Goal: Task Accomplishment & Management: Complete application form

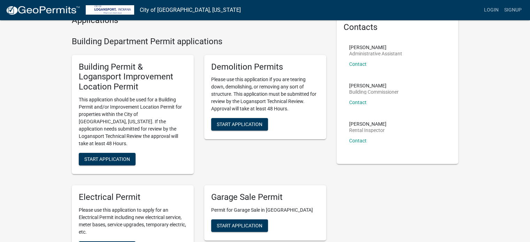
scroll to position [70, 0]
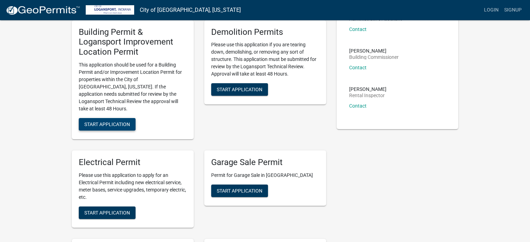
click at [103, 121] on span "Start Application" at bounding box center [107, 124] width 46 height 6
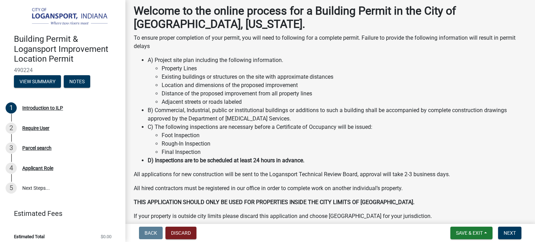
scroll to position [67, 0]
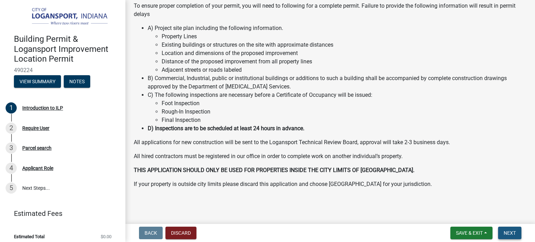
click at [504, 234] on span "Next" at bounding box center [510, 233] width 12 height 6
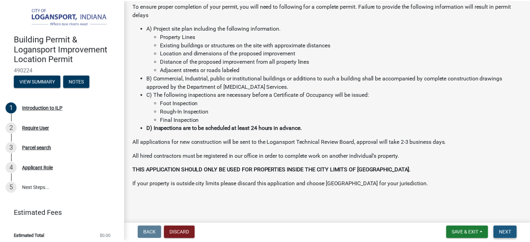
scroll to position [0, 0]
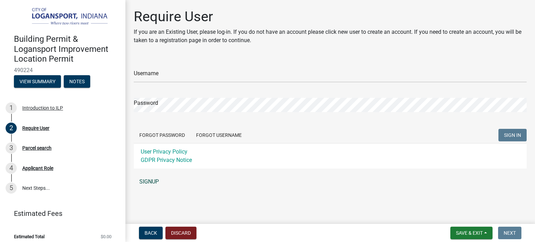
click at [151, 179] on link "SIGNUP" at bounding box center [330, 182] width 393 height 14
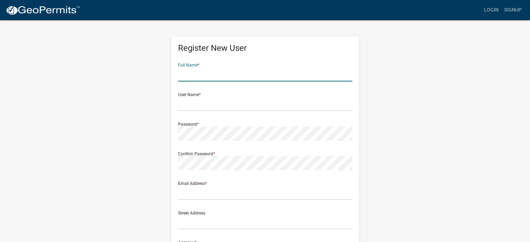
click at [198, 76] on input "text" at bounding box center [265, 74] width 174 height 14
type input "[PERSON_NAME]"
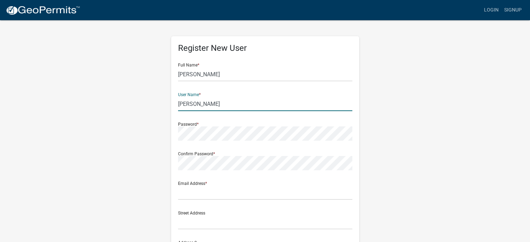
type input "[PERSON_NAME]"
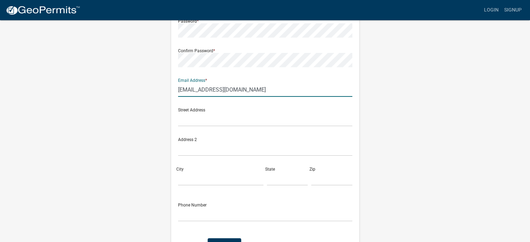
scroll to position [104, 0]
type input "[EMAIL_ADDRESS][DOMAIN_NAME]"
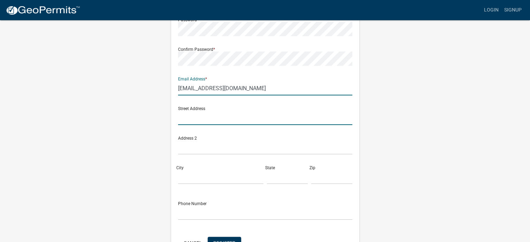
click at [198, 119] on input "text" at bounding box center [265, 118] width 174 height 14
type input "[STREET_ADDRESS]"
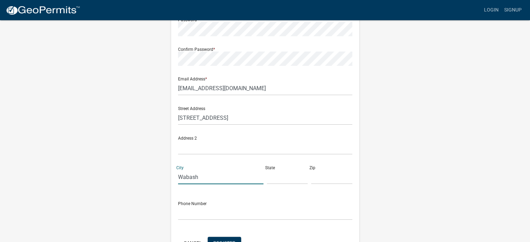
type input "Wabash"
type input "IN"
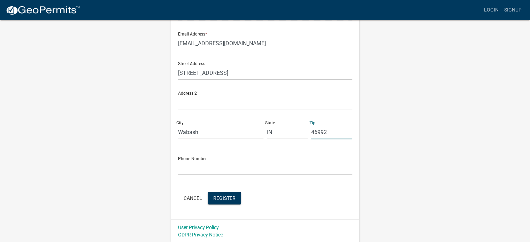
scroll to position [150, 0]
type input "46992"
click at [213, 171] on input "text" at bounding box center [265, 168] width 174 height 14
type input "2605631821"
click button "Cancel" at bounding box center [193, 198] width 30 height 13
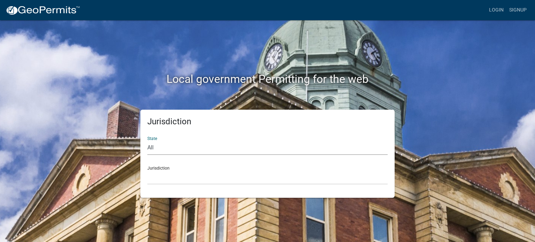
click at [218, 151] on select "All [US_STATE] [US_STATE] [US_STATE] [US_STATE] [US_STATE] [US_STATE] [US_STATE…" at bounding box center [267, 148] width 240 height 14
select select "[US_STATE]"
click at [147, 141] on select "All [US_STATE] [US_STATE] [US_STATE] [US_STATE] [US_STATE] [US_STATE] [US_STATE…" at bounding box center [267, 148] width 240 height 14
click at [161, 180] on select "City of [GEOGRAPHIC_DATA], [US_STATE] City of [GEOGRAPHIC_DATA], [US_STATE] Cit…" at bounding box center [267, 177] width 240 height 14
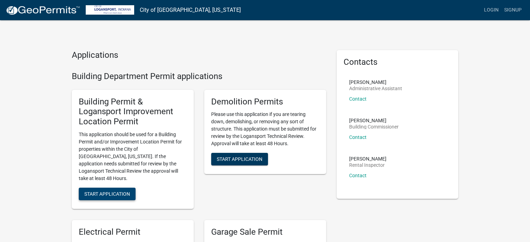
click at [120, 191] on span "Start Application" at bounding box center [107, 194] width 46 height 6
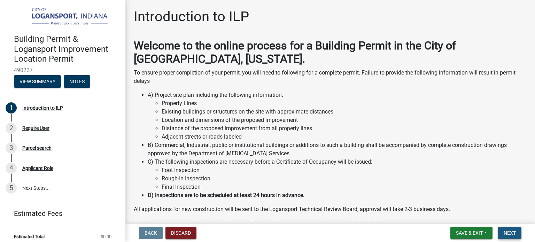
click at [508, 233] on span "Next" at bounding box center [510, 233] width 12 height 6
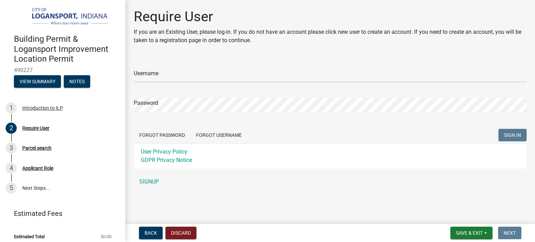
click at [202, 86] on form "Username Password Forgot Password Forgot Username SIGN IN User Privacy Policy G…" at bounding box center [330, 113] width 393 height 110
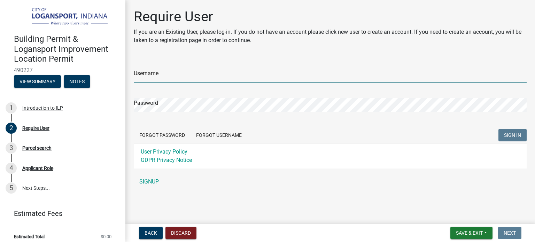
click at [197, 80] on input "Username" at bounding box center [330, 75] width 393 height 14
click at [498, 129] on button "SIGN IN" at bounding box center [512, 135] width 28 height 13
click at [501, 137] on button "SIGN IN" at bounding box center [512, 135] width 28 height 13
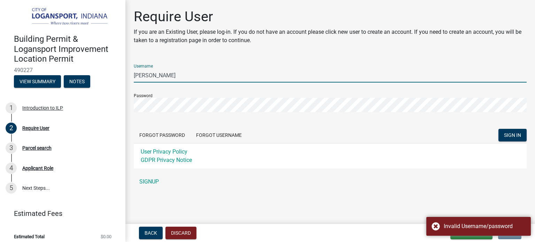
click at [165, 73] on input "[PERSON_NAME]" at bounding box center [330, 75] width 393 height 14
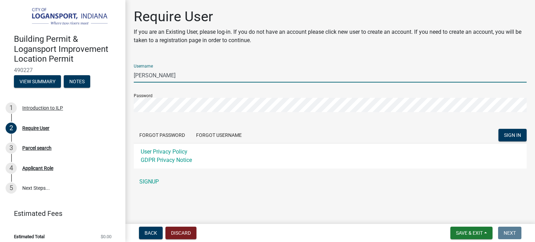
type input "[PERSON_NAME]"
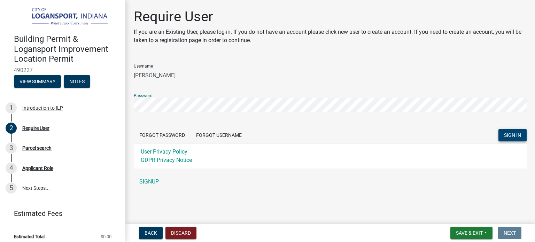
click at [510, 136] on span "SIGN IN" at bounding box center [512, 135] width 17 height 6
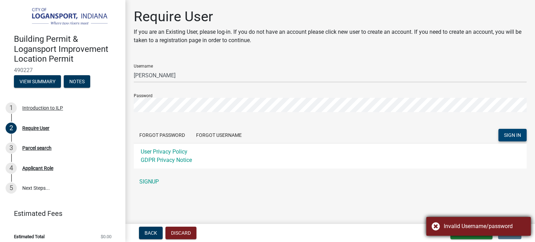
click at [473, 227] on div "Invalid Username/password" at bounding box center [485, 226] width 82 height 8
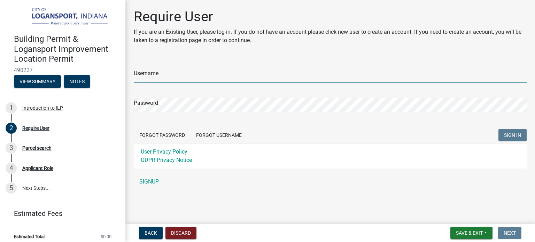
click at [277, 81] on input "Username" at bounding box center [330, 75] width 393 height 14
type input "[PERSON_NAME]"
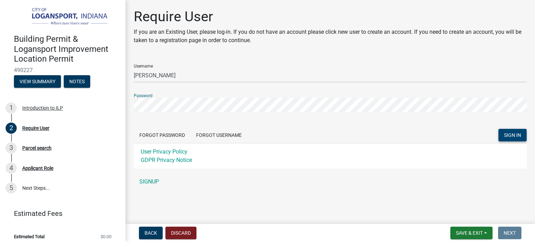
click at [505, 139] on button "SIGN IN" at bounding box center [512, 135] width 28 height 13
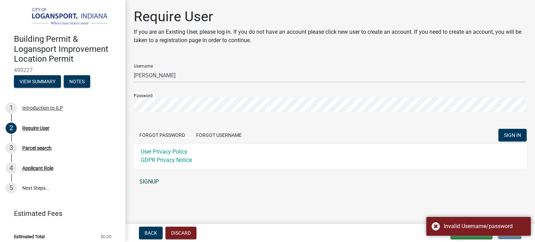
click at [152, 180] on link "SIGNUP" at bounding box center [330, 182] width 393 height 14
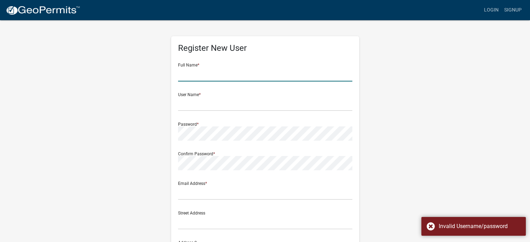
click at [187, 78] on input "text" at bounding box center [265, 74] width 174 height 14
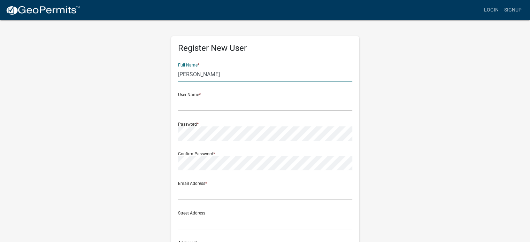
type input "[PERSON_NAME]"
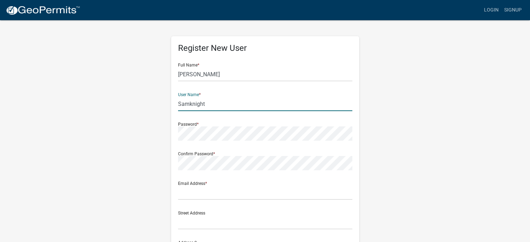
type input "Samknight"
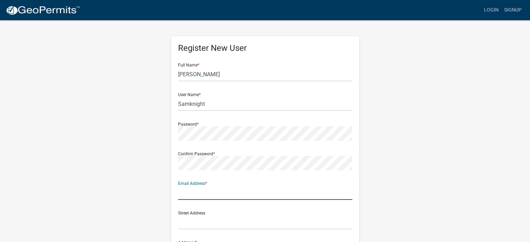
type input "s"
type input "[EMAIL_ADDRESS][DOMAIN_NAME]"
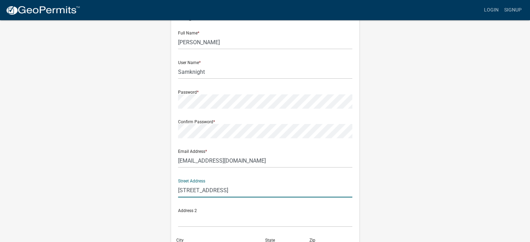
scroll to position [70, 0]
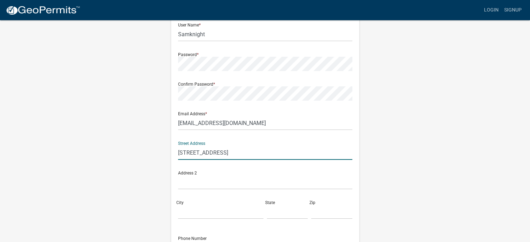
type input "[STREET_ADDRESS]"
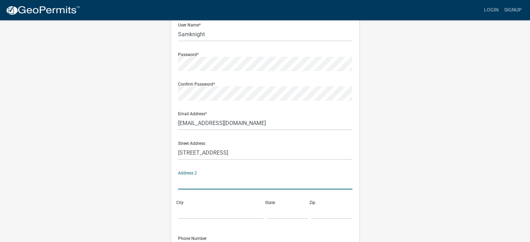
click at [200, 186] on input "text" at bounding box center [265, 182] width 174 height 14
click at [190, 211] on input "City" at bounding box center [220, 212] width 85 height 14
type input "Wabash"
type input "IN"
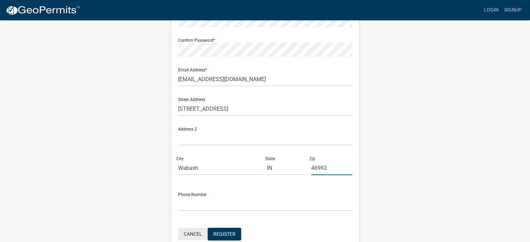
scroll to position [139, 0]
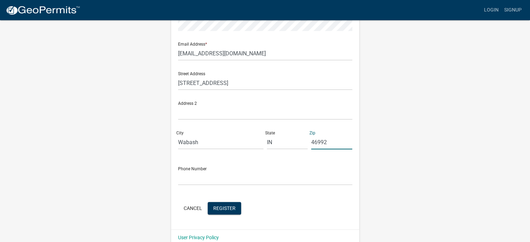
type input "46992"
click at [194, 188] on form "Full Name * Sam Knight User Name * Samknight Password * Confirm Password * Emai…" at bounding box center [265, 67] width 174 height 298
click at [201, 178] on input "text" at bounding box center [265, 178] width 174 height 14
type input "2605631821"
click button "Cancel" at bounding box center [193, 208] width 30 height 13
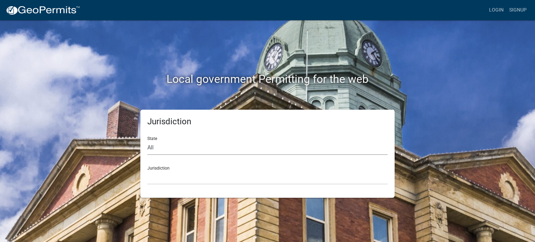
click at [205, 147] on select "All [US_STATE] [US_STATE] [US_STATE] [US_STATE] [US_STATE] [US_STATE] [US_STATE…" at bounding box center [267, 148] width 240 height 14
select select "[US_STATE]"
click at [147, 141] on select "All [US_STATE] [US_STATE] [US_STATE] [US_STATE] [US_STATE] [US_STATE] [US_STATE…" at bounding box center [267, 148] width 240 height 14
click at [203, 180] on select "City of [GEOGRAPHIC_DATA], [US_STATE] City of [GEOGRAPHIC_DATA], [US_STATE] Cit…" at bounding box center [267, 177] width 240 height 14
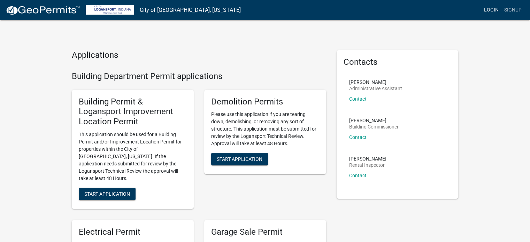
click at [487, 11] on link "Login" at bounding box center [491, 9] width 20 height 13
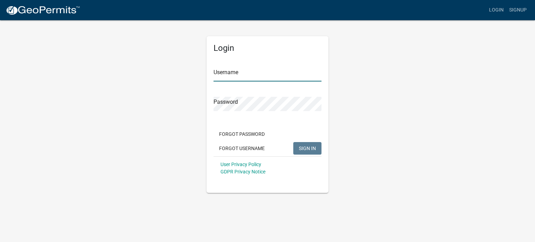
type input "Samknight"
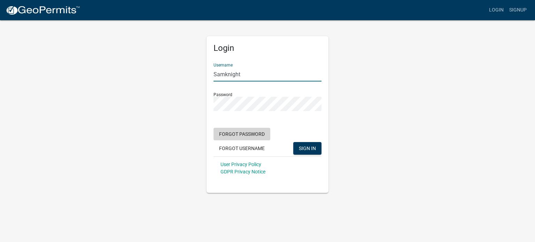
click at [245, 132] on button "Forgot Password" at bounding box center [241, 134] width 57 height 13
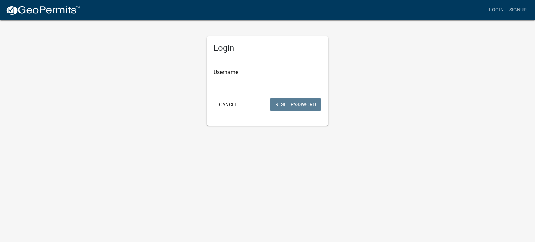
click at [249, 74] on input "Username" at bounding box center [267, 74] width 108 height 14
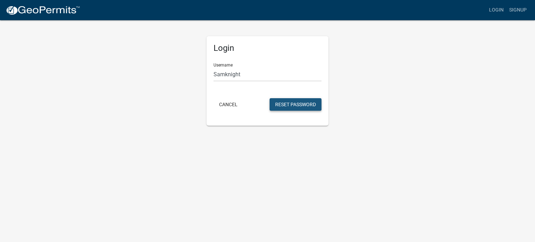
click at [281, 105] on button "Reset Password" at bounding box center [296, 104] width 52 height 13
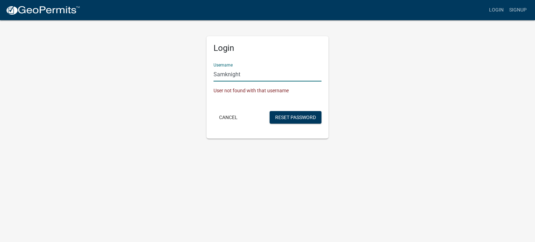
drag, startPoint x: 248, startPoint y: 76, endPoint x: 203, endPoint y: 72, distance: 45.1
click at [203, 72] on div "Login Username Samknight User not found with that username Cancel Reset Password" at bounding box center [267, 78] width 132 height 119
type input "[PERSON_NAME]"
click at [281, 114] on button "Reset Password" at bounding box center [296, 117] width 52 height 13
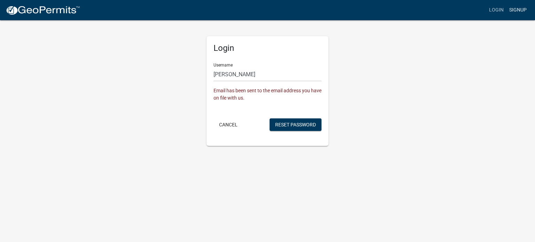
click at [518, 11] on link "Signup" at bounding box center [517, 9] width 23 height 13
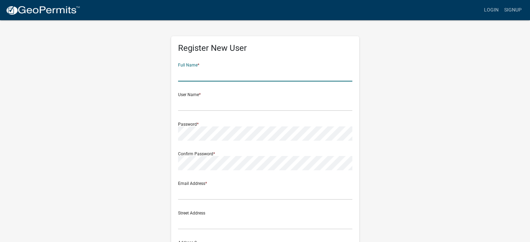
click at [226, 77] on input "text" at bounding box center [265, 74] width 174 height 14
type input "[PERSON_NAME]"
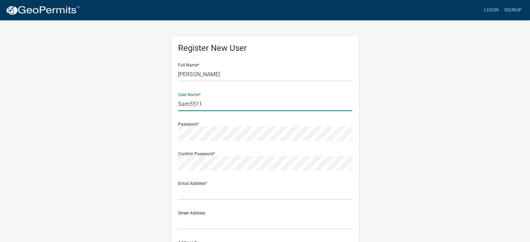
type input "Sam5511"
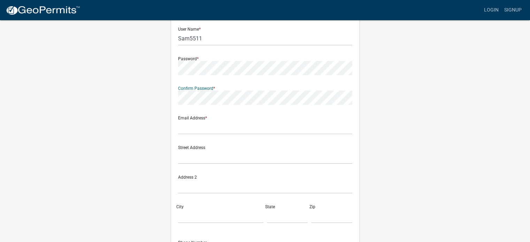
scroll to position [70, 0]
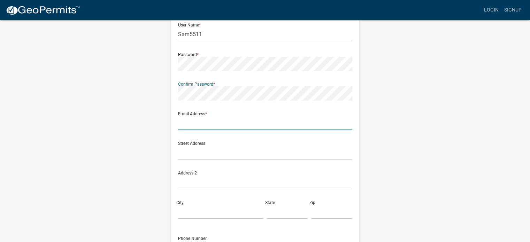
click at [226, 128] on input "text" at bounding box center [265, 123] width 174 height 14
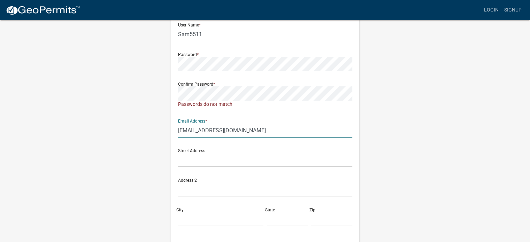
type input "[EMAIL_ADDRESS][DOMAIN_NAME]"
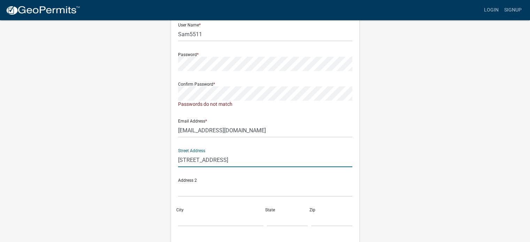
type input "5511 West Old 24"
type input "Wa"
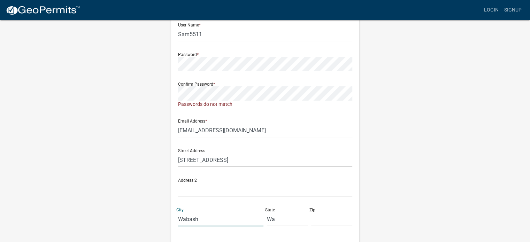
type input "Wabash"
type input "IN"
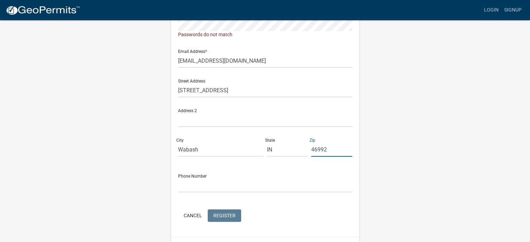
scroll to position [157, 0]
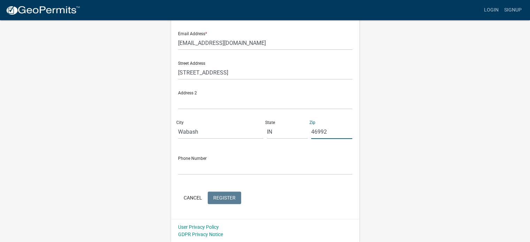
type input "46992"
click at [223, 169] on input "text" at bounding box center [265, 168] width 174 height 14
type input "260/563-1821"
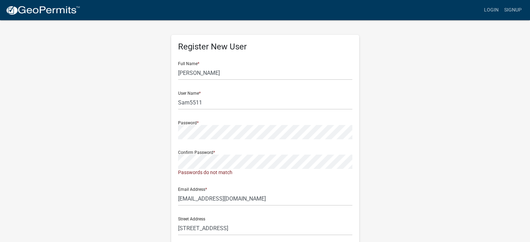
scroll to position [0, 0]
click at [144, 127] on div "Register New User Full Name * Sam Knight User Name * Sam5511 Password * Confirm…" at bounding box center [265, 209] width 397 height 380
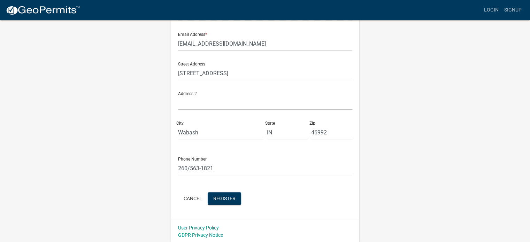
scroll to position [150, 0]
click at [220, 199] on span "Register" at bounding box center [224, 198] width 22 height 6
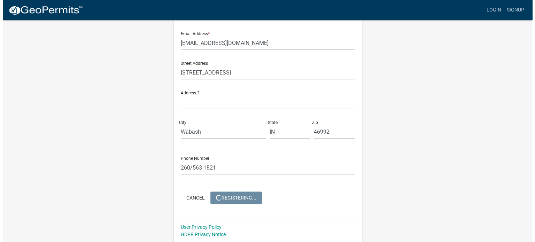
scroll to position [0, 0]
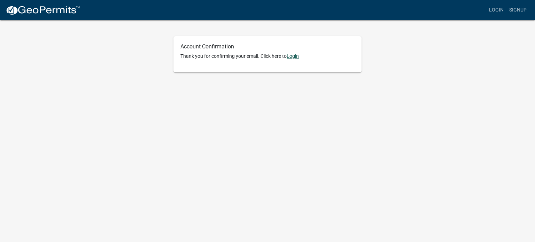
click at [293, 58] on link "Login" at bounding box center [293, 56] width 12 height 6
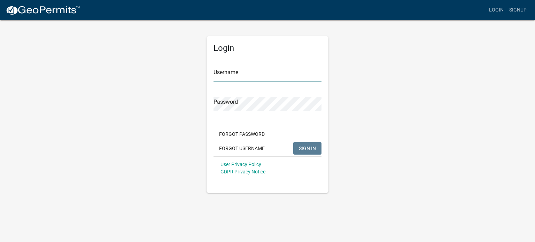
type input "Sam5511"
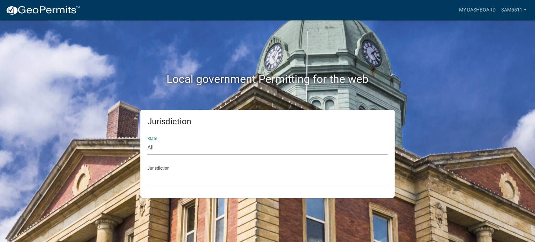
click at [310, 146] on select "All [US_STATE] [US_STATE] [US_STATE] [US_STATE] [US_STATE] [US_STATE] [US_STATE…" at bounding box center [267, 148] width 240 height 14
select select "[US_STATE]"
click at [147, 141] on select "All [US_STATE] [US_STATE] [US_STATE] [US_STATE] [US_STATE] [US_STATE] [US_STATE…" at bounding box center [267, 148] width 240 height 14
click at [215, 173] on select "City of [GEOGRAPHIC_DATA], [US_STATE] City of [GEOGRAPHIC_DATA], [US_STATE] Cit…" at bounding box center [267, 177] width 240 height 14
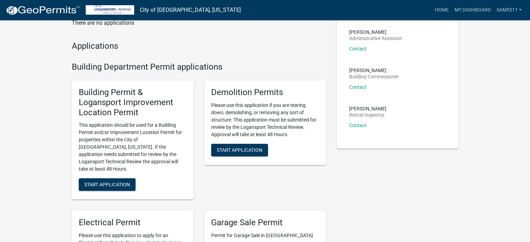
scroll to position [70, 0]
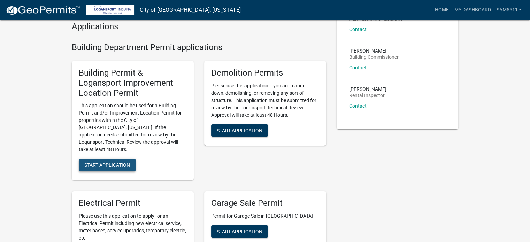
click at [109, 162] on span "Start Application" at bounding box center [107, 165] width 46 height 6
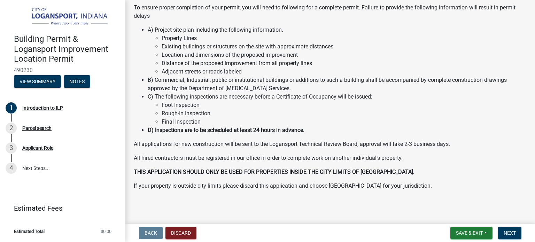
scroll to position [67, 0]
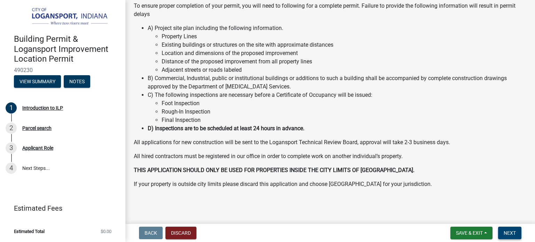
click at [510, 230] on span "Next" at bounding box center [510, 233] width 12 height 6
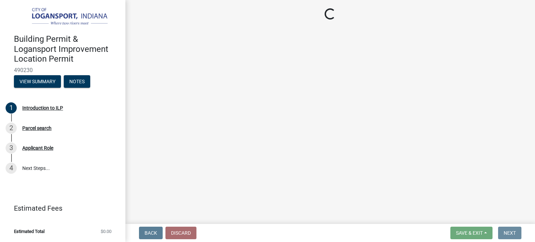
scroll to position [0, 0]
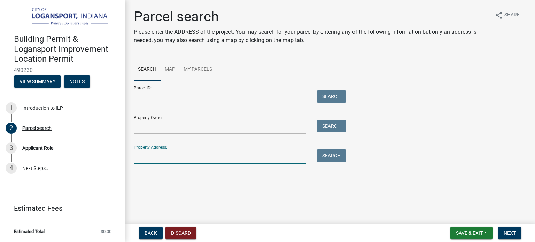
click at [150, 162] on input "Property Address:" at bounding box center [220, 156] width 172 height 14
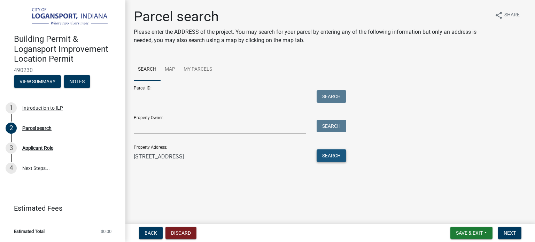
click at [330, 155] on button "Search" at bounding box center [332, 155] width 30 height 13
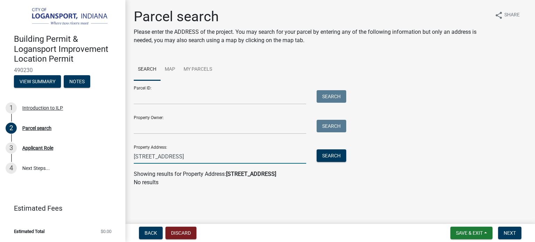
click at [223, 159] on input "[STREET_ADDRESS]" at bounding box center [220, 156] width 172 height 14
type input "[STREET_ADDRESS]"
click at [331, 156] on button "Search" at bounding box center [332, 155] width 30 height 13
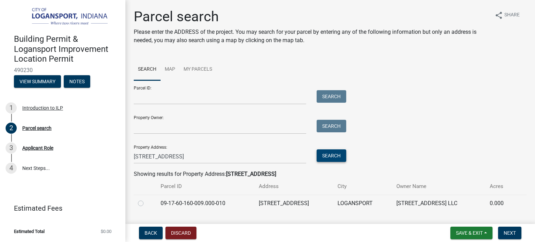
scroll to position [17, 0]
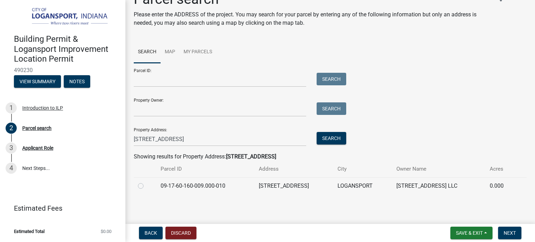
click at [146, 182] on label at bounding box center [146, 182] width 0 height 0
click at [146, 186] on input "radio" at bounding box center [148, 184] width 5 height 5
radio input "true"
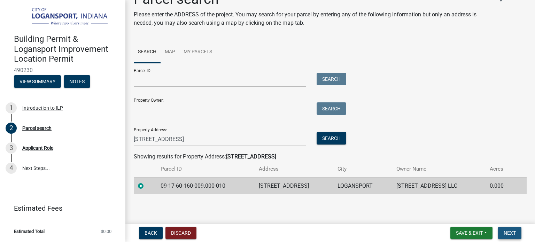
click at [514, 233] on span "Next" at bounding box center [510, 233] width 12 height 6
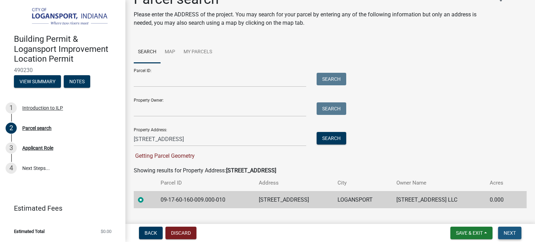
click at [506, 231] on span "Next" at bounding box center [510, 233] width 12 height 6
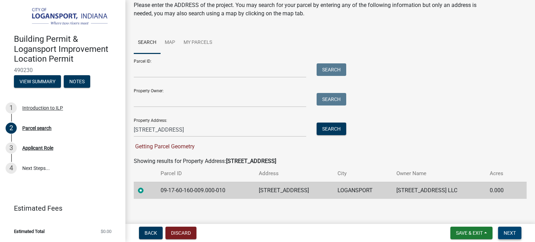
scroll to position [31, 0]
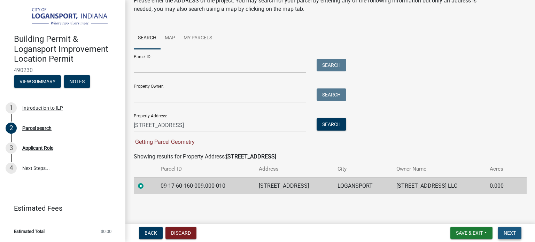
click at [509, 231] on span "Next" at bounding box center [510, 233] width 12 height 6
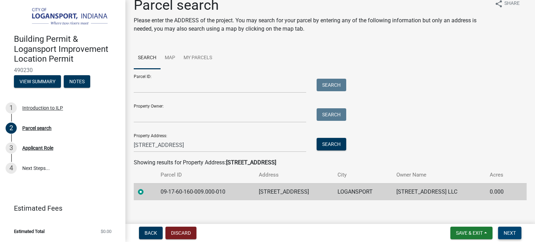
scroll to position [17, 0]
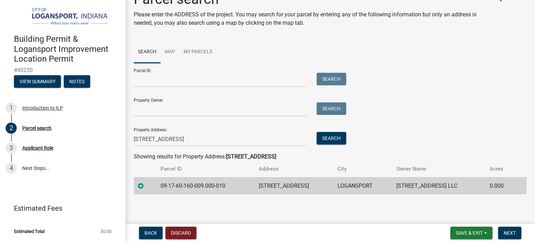
click at [146, 182] on label at bounding box center [146, 182] width 0 height 0
click at [146, 186] on input "radio" at bounding box center [148, 184] width 5 height 5
click at [146, 182] on label at bounding box center [146, 182] width 0 height 0
click at [146, 186] on input "radio" at bounding box center [148, 184] width 5 height 5
click at [462, 231] on span "Save & Exit" at bounding box center [469, 233] width 27 height 6
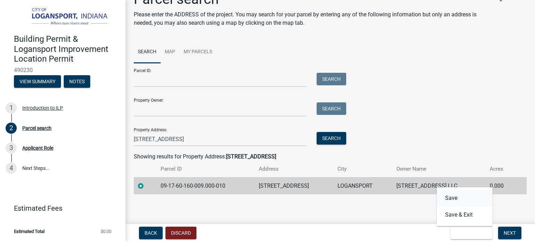
click at [450, 196] on button "Save" at bounding box center [465, 198] width 56 height 17
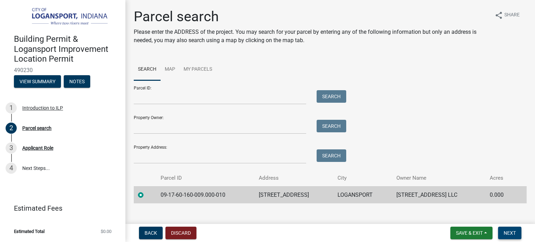
click at [512, 233] on span "Next" at bounding box center [510, 233] width 12 height 6
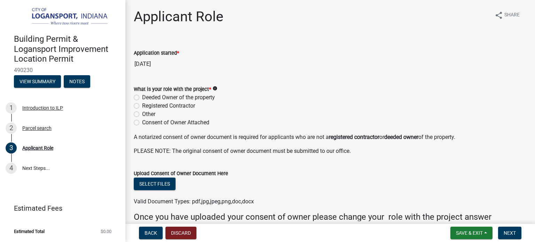
click at [142, 104] on label "Registered Contractor" at bounding box center [168, 106] width 53 height 8
click at [142, 104] on input "Registered Contractor" at bounding box center [144, 104] width 5 height 5
radio input "true"
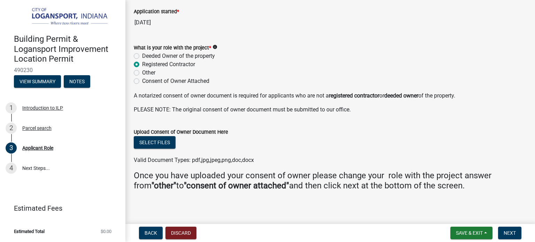
scroll to position [43, 0]
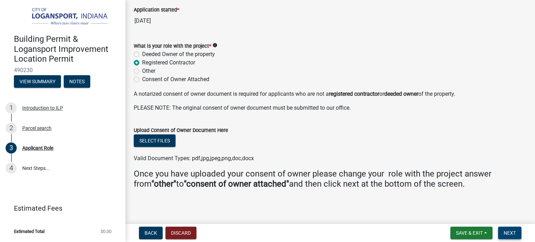
click at [510, 233] on span "Next" at bounding box center [510, 233] width 12 height 6
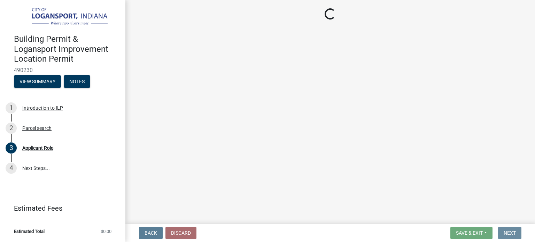
scroll to position [0, 0]
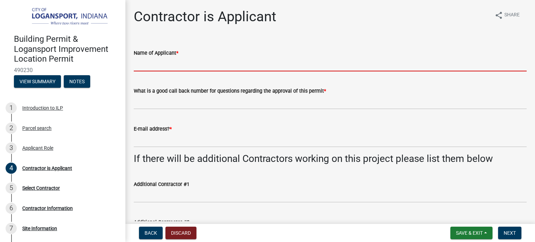
click at [172, 67] on input "Name of Applicant *" at bounding box center [330, 64] width 393 height 14
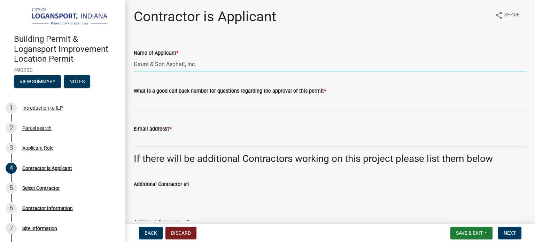
type input "Gaunt & Son Asphalt, Inc."
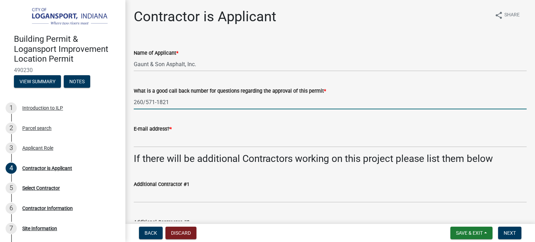
type input "260/571-1821"
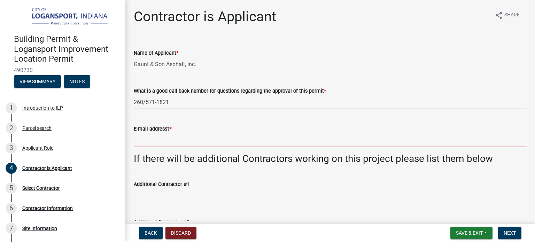
click at [151, 143] on input "E-mail address? *" at bounding box center [330, 140] width 393 height 14
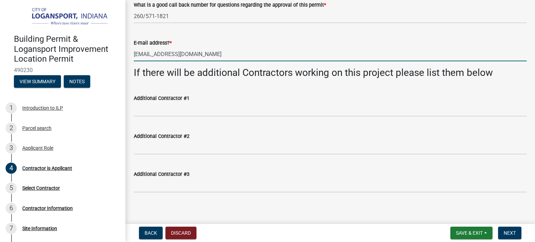
scroll to position [90, 0]
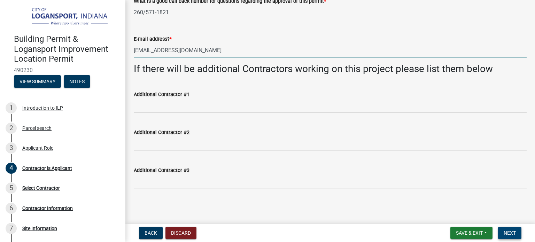
type input "[EMAIL_ADDRESS][DOMAIN_NAME]"
click at [512, 231] on span "Next" at bounding box center [510, 233] width 12 height 6
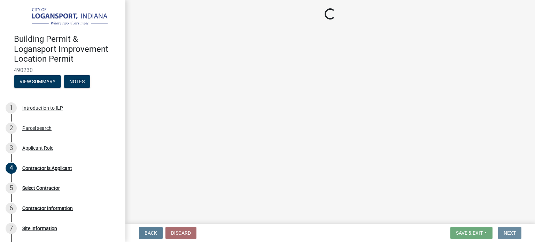
scroll to position [0, 0]
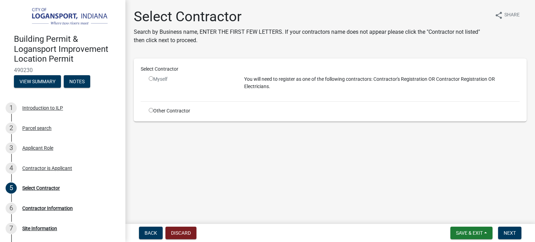
click at [150, 78] on input "radio" at bounding box center [151, 78] width 5 height 5
click at [219, 31] on p "Search by Business name, ENTER THE FIRST FEW LETTERS. If your contractors name …" at bounding box center [311, 36] width 355 height 17
click at [265, 89] on p "You will need to register as one of the following contractors: Contractor's Reg…" at bounding box center [381, 83] width 275 height 15
click at [41, 187] on div "Select Contractor" at bounding box center [41, 188] width 38 height 5
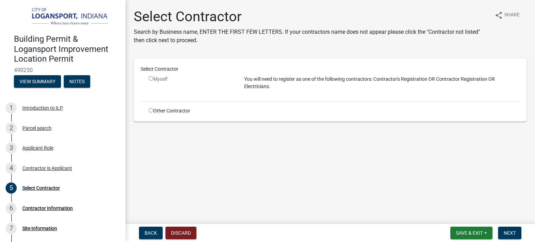
click at [216, 33] on p "Search by Business name, ENTER THE FIRST FEW LETTERS. If your contractors name …" at bounding box center [311, 36] width 355 height 17
click at [313, 19] on h1 "Select Contractor" at bounding box center [311, 16] width 355 height 17
click at [282, 53] on div "Select Contractor Search by Business name, ENTER THE FIRST FEW LETTERS. If your…" at bounding box center [329, 70] width 403 height 125
click at [266, 85] on p "You will need to register as one of the following contractors: Contractor's Reg…" at bounding box center [381, 83] width 275 height 15
click at [179, 163] on main "Select Contractor Search by Business name, ENTER THE FIRST FEW LETTERS. If your…" at bounding box center [329, 110] width 409 height 221
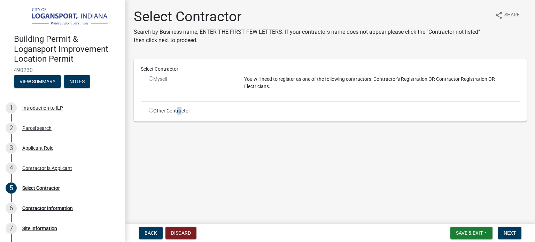
click at [151, 79] on input "radio" at bounding box center [151, 78] width 5 height 5
radio input "false"
click at [253, 38] on p "Search by Business name, ENTER THE FIRST FEW LETTERS. If your contractors name …" at bounding box center [311, 36] width 355 height 17
click at [268, 77] on p "You will need to register as one of the following contractors: Contractor's Reg…" at bounding box center [381, 83] width 275 height 15
click at [150, 110] on input "radio" at bounding box center [151, 110] width 5 height 5
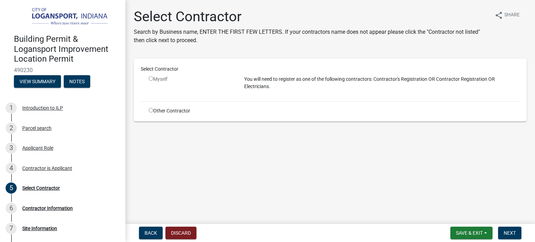
radio input "true"
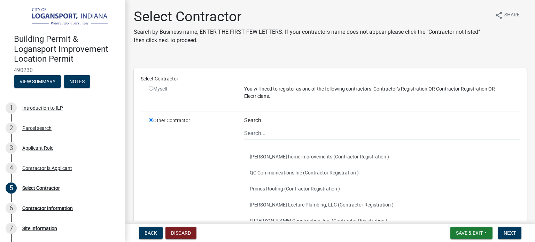
click at [260, 134] on input "Search" at bounding box center [381, 133] width 275 height 14
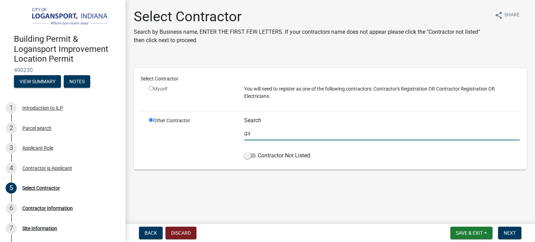
type input "g"
type input "Gaunt & Son Asphalt, Inc."
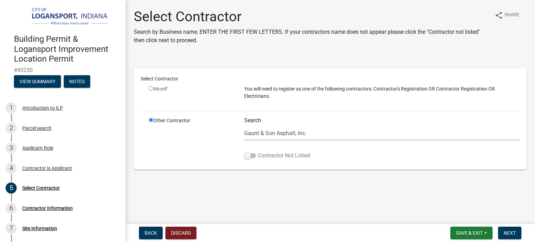
click at [257, 154] on label "Contractor Not Listed" at bounding box center [277, 155] width 66 height 8
click at [258, 151] on input "Contractor Not Listed" at bounding box center [258, 151] width 0 height 0
click at [515, 234] on span "Next" at bounding box center [510, 233] width 12 height 6
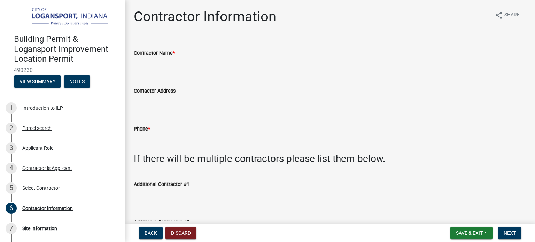
click at [146, 63] on input "Contractor Name *" at bounding box center [330, 64] width 393 height 14
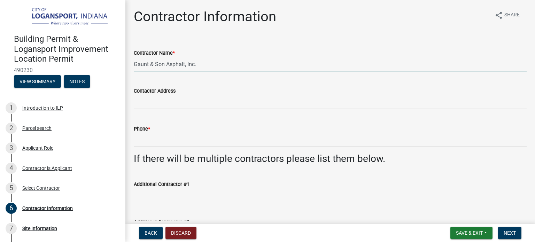
type input "Gaunt & Son Asphalt, Inc."
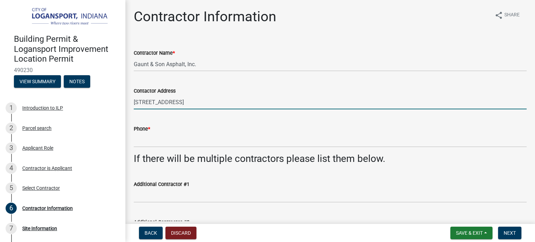
type input "[STREET_ADDRESS]"
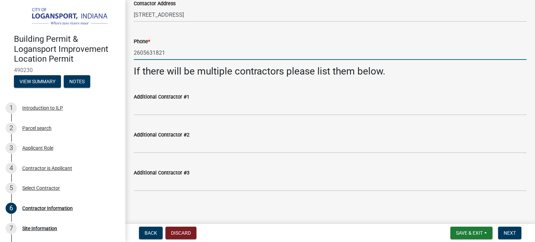
scroll to position [90, 0]
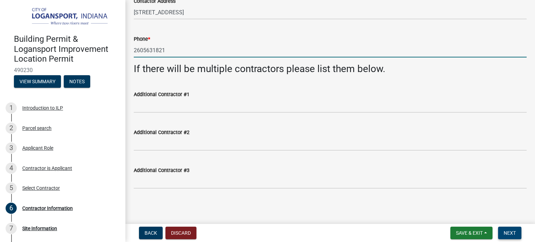
type input "2605631821"
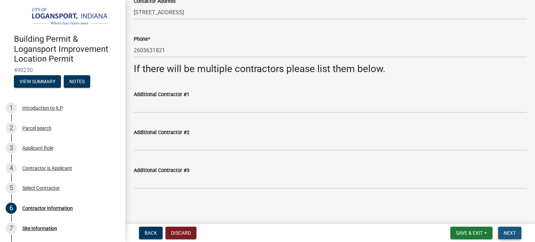
click at [512, 233] on span "Next" at bounding box center [510, 233] width 12 height 6
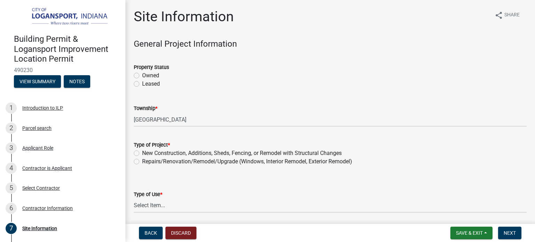
click at [142, 74] on label "Owned" at bounding box center [150, 75] width 17 height 8
click at [142, 74] on input "Owned" at bounding box center [144, 73] width 5 height 5
radio input "true"
click at [142, 159] on label "Repairs/Renovation/Remodel/Upgrade (Windows, Interior Remodel, Exterior Remodel)" at bounding box center [247, 161] width 210 height 8
click at [142, 159] on input "Repairs/Renovation/Remodel/Upgrade (Windows, Interior Remodel, Exterior Remodel)" at bounding box center [144, 159] width 5 height 5
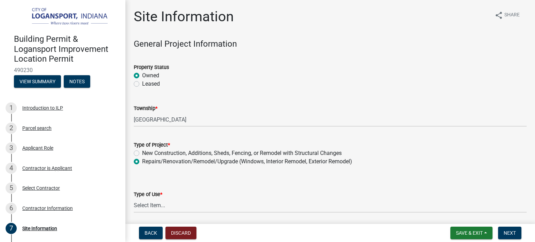
radio input "true"
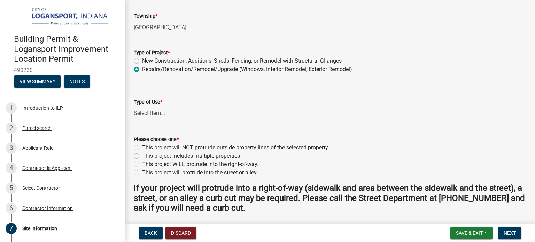
scroll to position [104, 0]
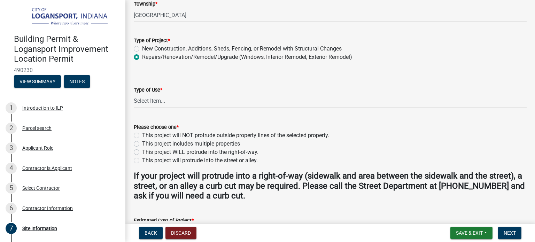
click at [140, 136] on div "This project will NOT protrude outside property lines of the selected property." at bounding box center [330, 135] width 393 height 8
click at [142, 136] on label "This project will NOT protrude outside property lines of the selected property." at bounding box center [235, 135] width 187 height 8
click at [142, 136] on input "This project will NOT protrude outside property lines of the selected property." at bounding box center [144, 133] width 5 height 5
radio input "true"
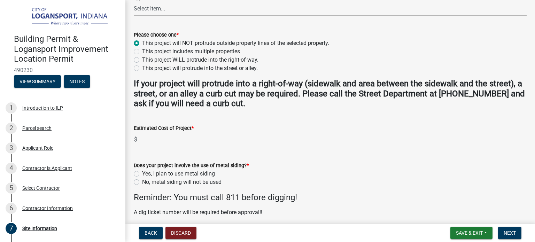
scroll to position [209, 0]
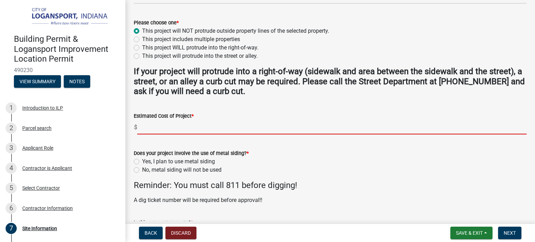
click at [157, 133] on input "text" at bounding box center [331, 127] width 389 height 14
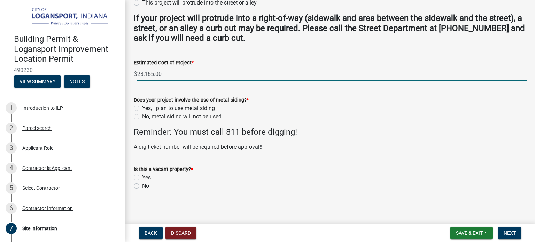
scroll to position [265, 0]
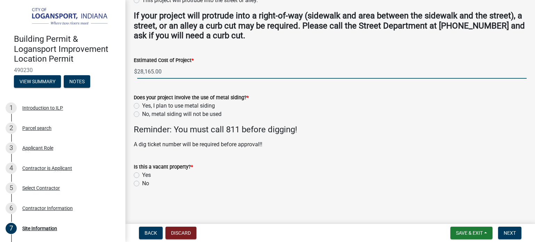
type input "28165"
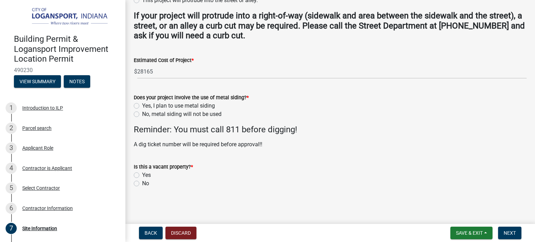
click at [142, 114] on label "No, metal siding will not be used" at bounding box center [181, 114] width 79 height 8
click at [142, 114] on input "No, metal siding will not be used" at bounding box center [144, 112] width 5 height 5
radio input "true"
click at [142, 175] on label "Yes" at bounding box center [146, 175] width 9 height 8
click at [142, 175] on input "Yes" at bounding box center [144, 173] width 5 height 5
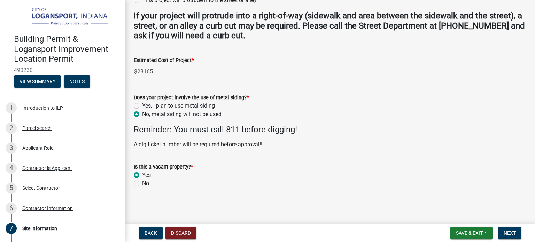
radio input "true"
click at [513, 232] on span "Next" at bounding box center [510, 233] width 12 height 6
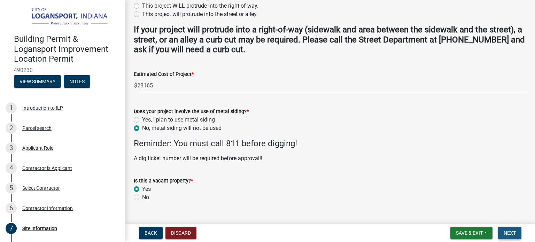
scroll to position [279, 0]
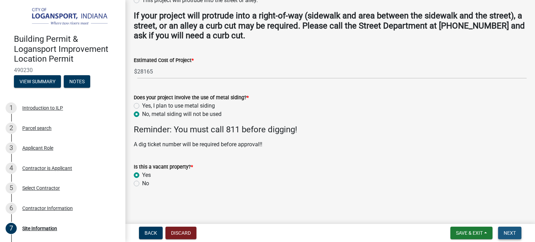
click at [507, 234] on span "Next" at bounding box center [510, 233] width 12 height 6
click at [461, 231] on span "Save & Exit" at bounding box center [469, 233] width 27 height 6
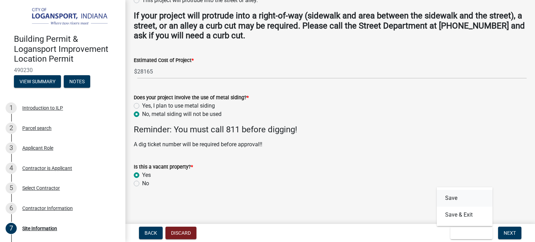
click at [447, 198] on button "Save" at bounding box center [465, 198] width 56 height 17
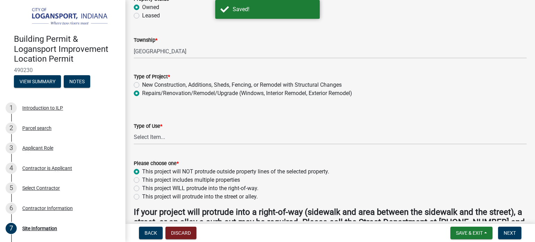
scroll to position [70, 0]
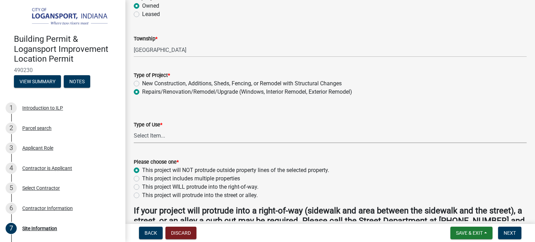
click at [183, 130] on select "Select Item... Residential Commercial/Industrial Agricultural Public/Semi Public" at bounding box center [330, 136] width 393 height 14
click at [134, 129] on select "Select Item... Residential Commercial/Industrial Agricultural Public/Semi Public" at bounding box center [330, 136] width 393 height 14
select select "418b8848-4d60-4951-8e78-d19a514e3fa7"
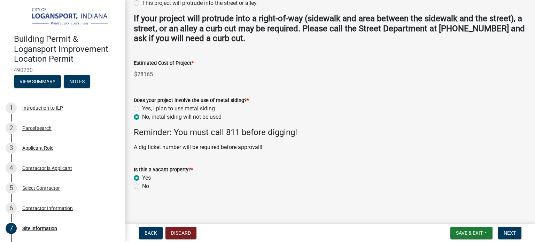
scroll to position [265, 0]
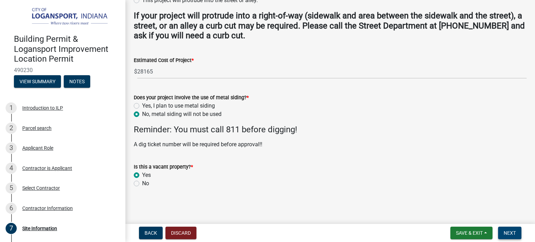
click at [507, 233] on span "Next" at bounding box center [510, 233] width 12 height 6
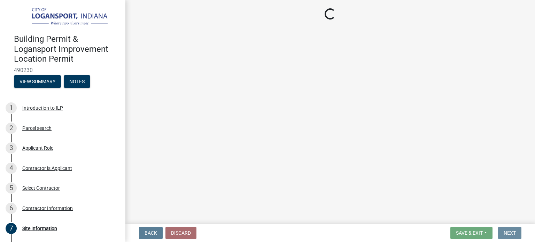
scroll to position [0, 0]
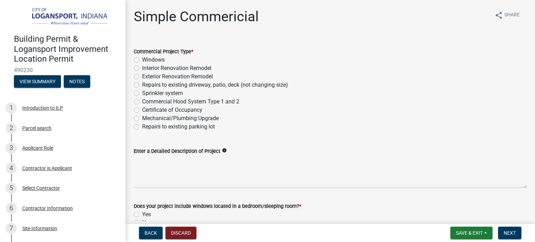
click at [140, 85] on div "Repairs to existing driveway, patio, deck (not changing size)" at bounding box center [330, 85] width 393 height 8
click at [142, 83] on label "Repairs to existing driveway, patio, deck (not changing size)" at bounding box center [215, 85] width 146 height 8
click at [142, 83] on input "Repairs to existing driveway, patio, deck (not changing size)" at bounding box center [144, 83] width 5 height 5
radio input "true"
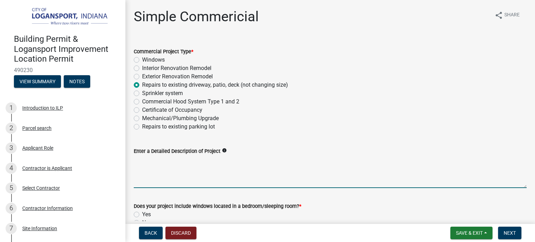
click at [187, 175] on textarea "Enter a Detailed Description of Project" at bounding box center [330, 171] width 393 height 33
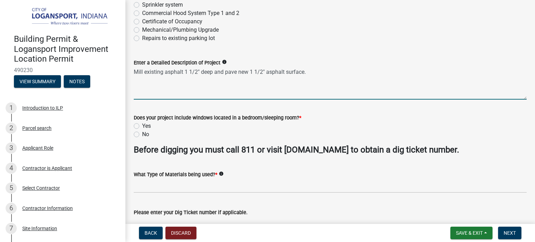
scroll to position [104, 0]
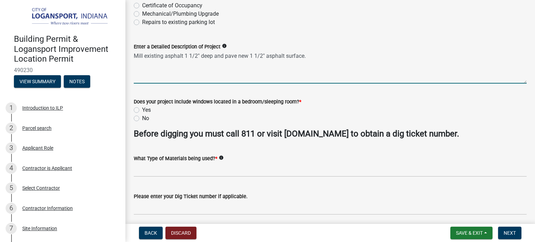
type textarea "Mill existing asphalt 1 1/2" deep and pave new 1 1/2" asphalt surface."
click at [140, 121] on div "No" at bounding box center [330, 118] width 393 height 8
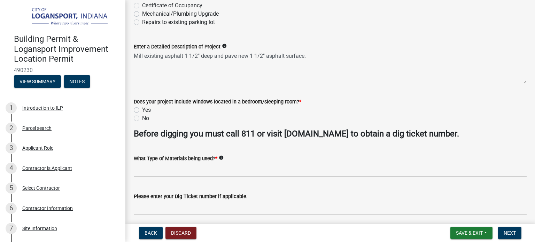
click at [136, 122] on div "No" at bounding box center [330, 118] width 393 height 8
click at [142, 118] on label "No" at bounding box center [145, 118] width 7 height 8
click at [142, 118] on input "No" at bounding box center [144, 116] width 5 height 5
radio input "true"
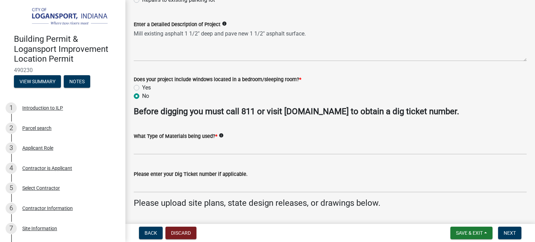
scroll to position [139, 0]
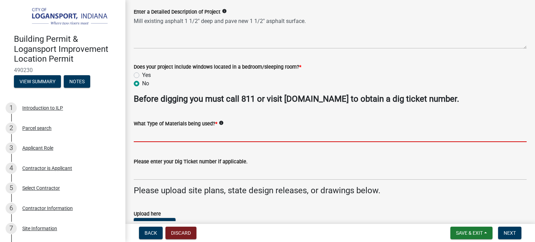
click at [158, 138] on input "What Type of Materials being used? *" at bounding box center [330, 135] width 393 height 14
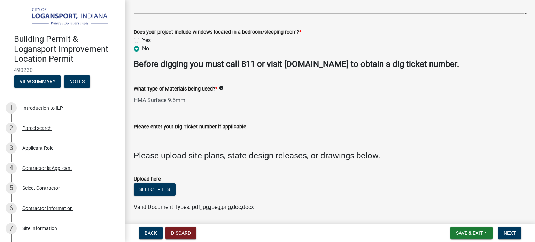
scroll to position [209, 0]
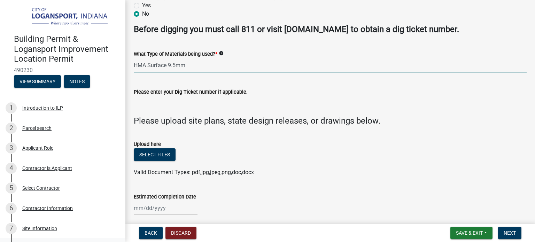
type input "HMA Surface 9.5mm"
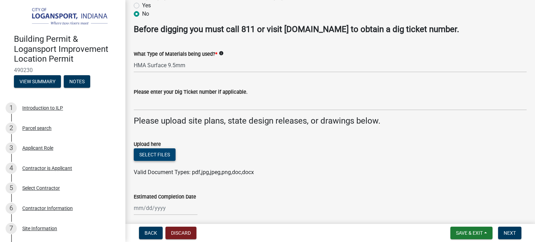
click at [162, 155] on button "Select files" at bounding box center [155, 154] width 42 height 13
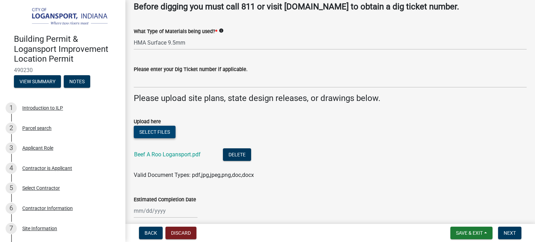
scroll to position [262, 0]
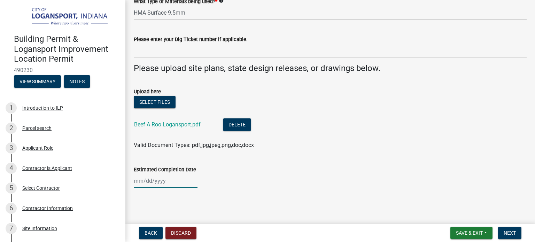
click at [166, 186] on div at bounding box center [166, 181] width 64 height 14
select select "10"
select select "2025"
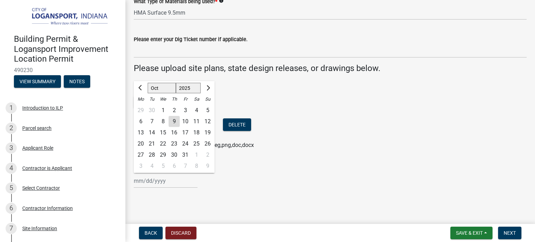
click at [196, 120] on div "11" at bounding box center [196, 121] width 11 height 11
type input "[DATE]"
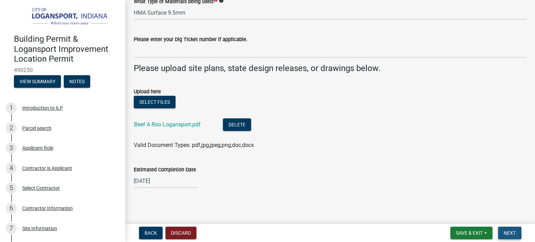
click at [507, 232] on span "Next" at bounding box center [510, 233] width 12 height 6
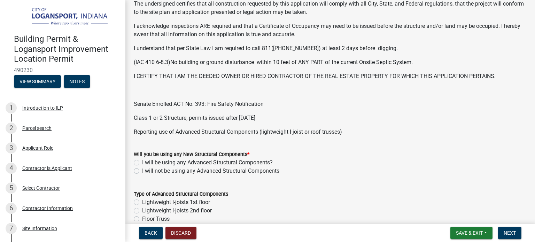
scroll to position [209, 0]
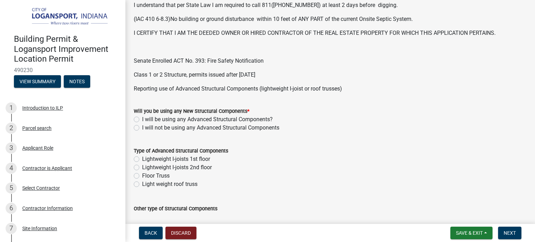
click at [142, 128] on label "I will not be using any Advanced Structural Components" at bounding box center [210, 128] width 137 height 8
click at [142, 128] on input "I will not be using any Advanced Structural Components" at bounding box center [144, 126] width 5 height 5
radio input "true"
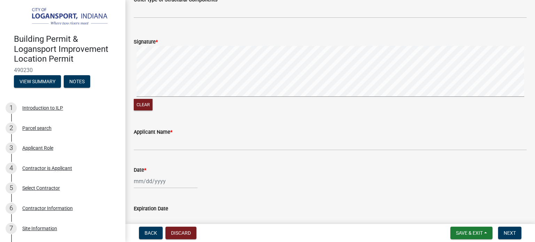
scroll to position [383, 0]
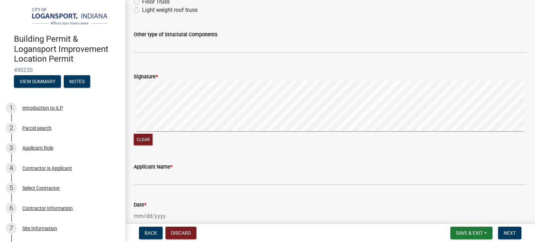
click at [174, 132] on signature-pad at bounding box center [330, 107] width 393 height 53
click at [212, 134] on div "Clear" at bounding box center [330, 114] width 393 height 66
click at [245, 141] on div "Clear" at bounding box center [330, 114] width 393 height 66
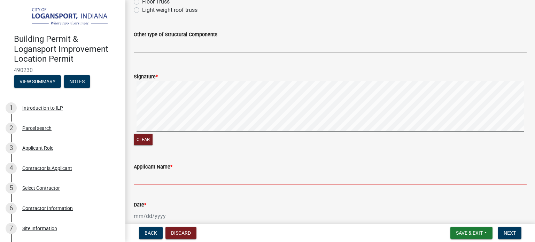
click at [140, 183] on input "Applicant Name *" at bounding box center [330, 178] width 393 height 14
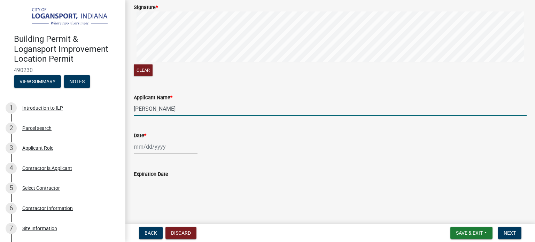
scroll to position [453, 0]
type input "[PERSON_NAME]"
click at [149, 154] on wm-data-entity-input "Date *" at bounding box center [330, 140] width 393 height 39
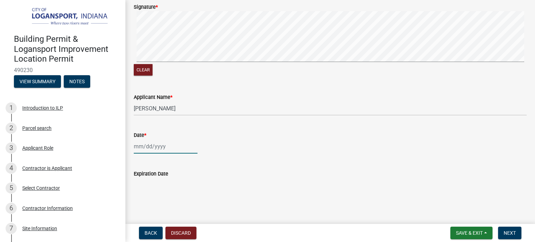
click at [147, 146] on div at bounding box center [166, 146] width 64 height 14
select select "10"
select select "2025"
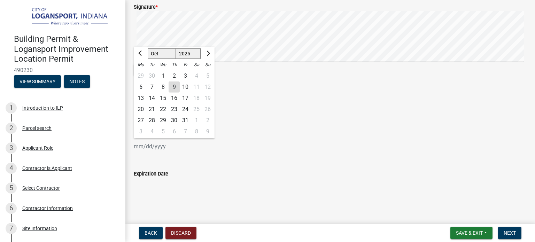
click at [175, 86] on div "9" at bounding box center [174, 86] width 11 height 11
type input "[DATE]"
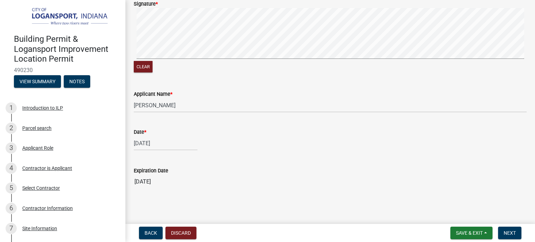
scroll to position [457, 0]
click at [505, 231] on span "Next" at bounding box center [510, 233] width 12 height 6
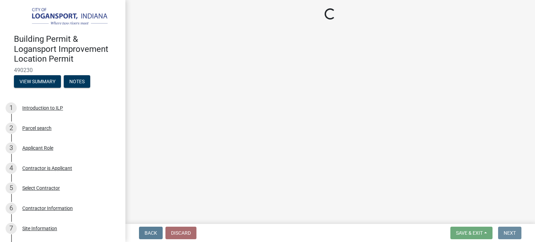
scroll to position [0, 0]
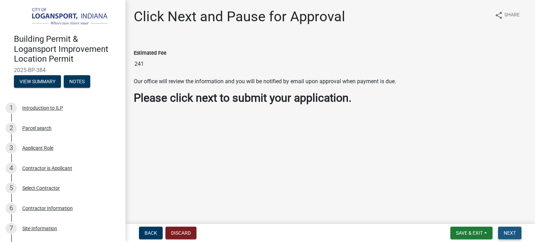
click at [510, 233] on span "Next" at bounding box center [510, 233] width 12 height 6
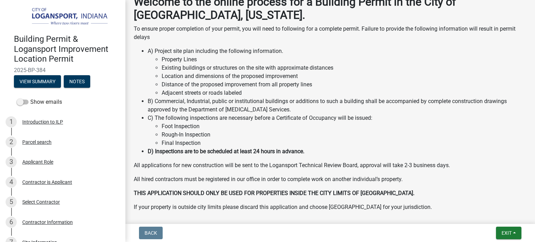
scroll to position [139, 0]
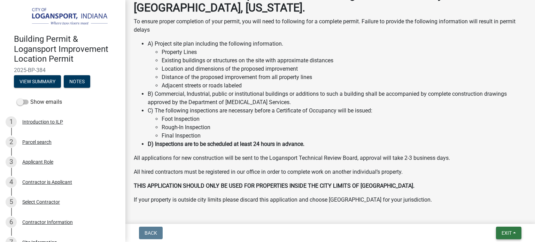
click at [510, 229] on button "Exit" at bounding box center [508, 233] width 25 height 13
